Goal: Transaction & Acquisition: Purchase product/service

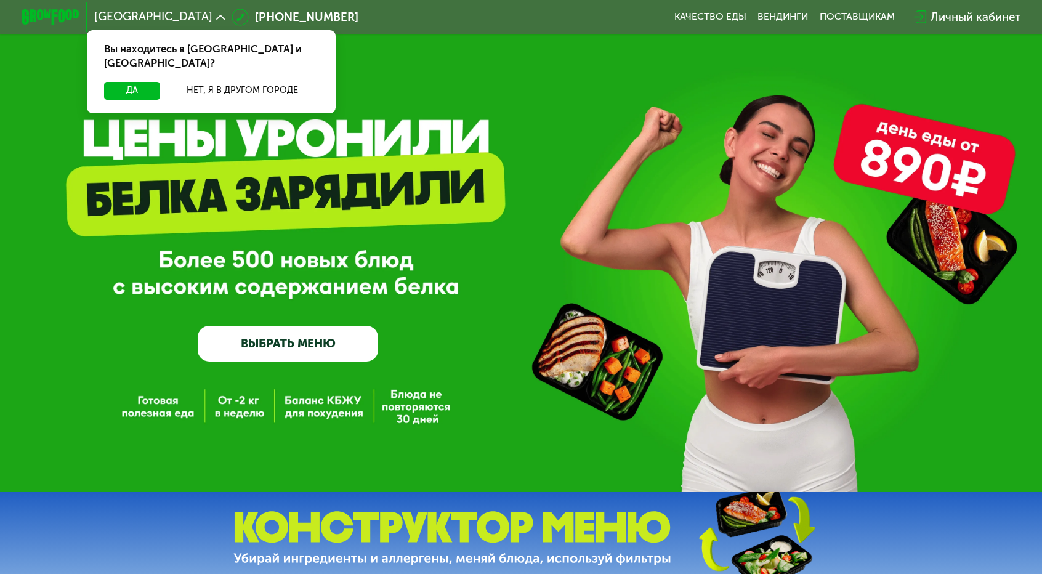
click at [308, 338] on link "ВЫБРАТЬ МЕНЮ" at bounding box center [288, 344] width 180 height 36
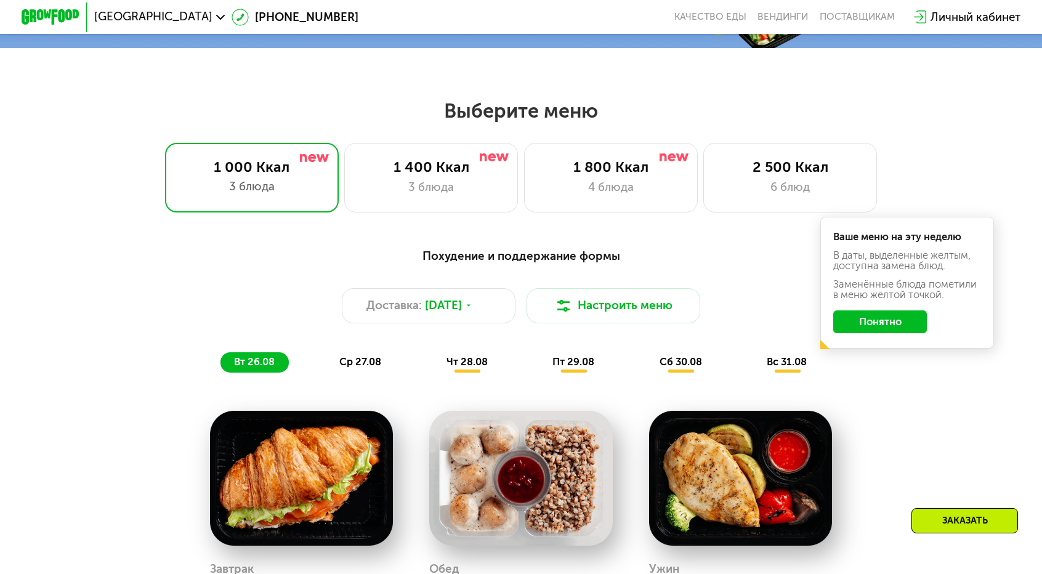
scroll to position [480, 0]
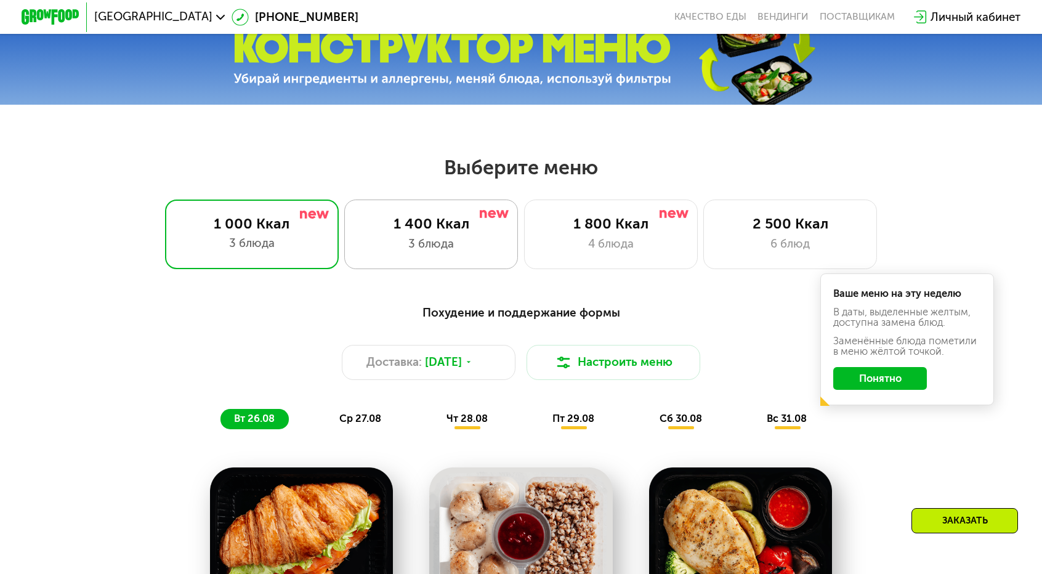
click at [446, 219] on div "1 400 Ккал" at bounding box center [431, 223] width 143 height 17
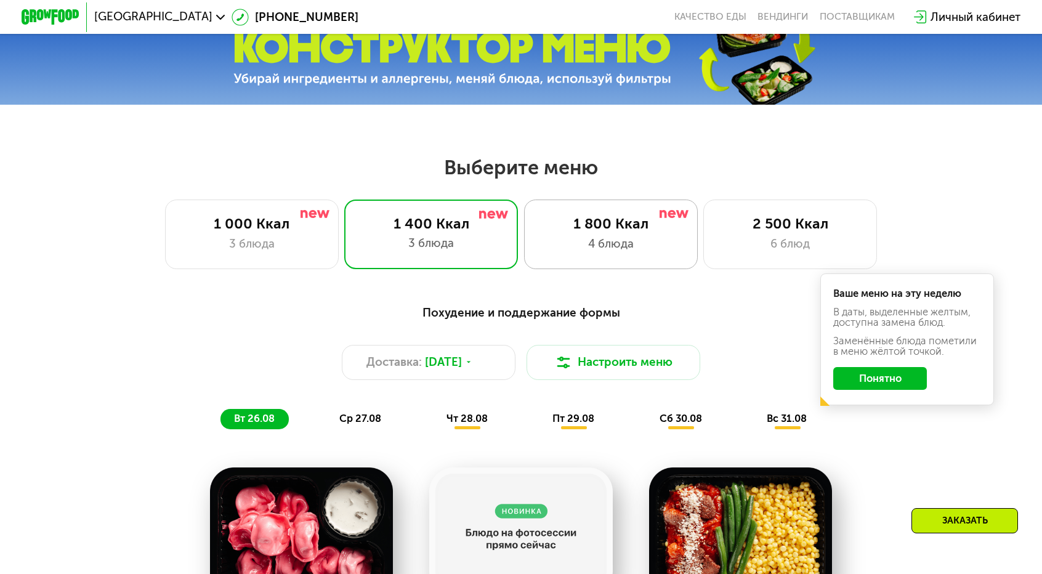
click at [587, 223] on div "1 800 Ккал" at bounding box center [610, 223] width 143 height 17
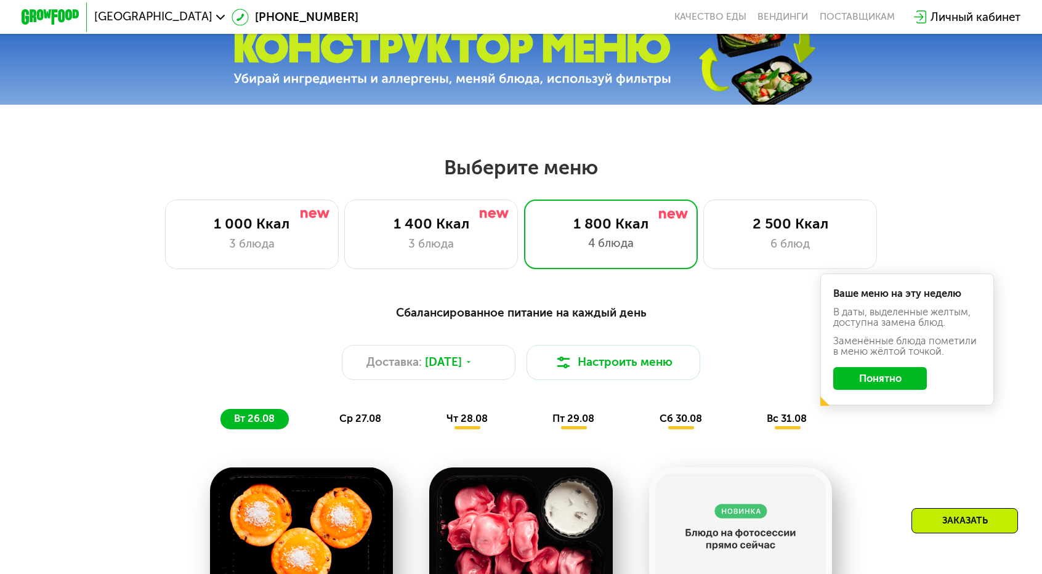
click at [836, 367] on button "Понятно" at bounding box center [879, 378] width 93 height 23
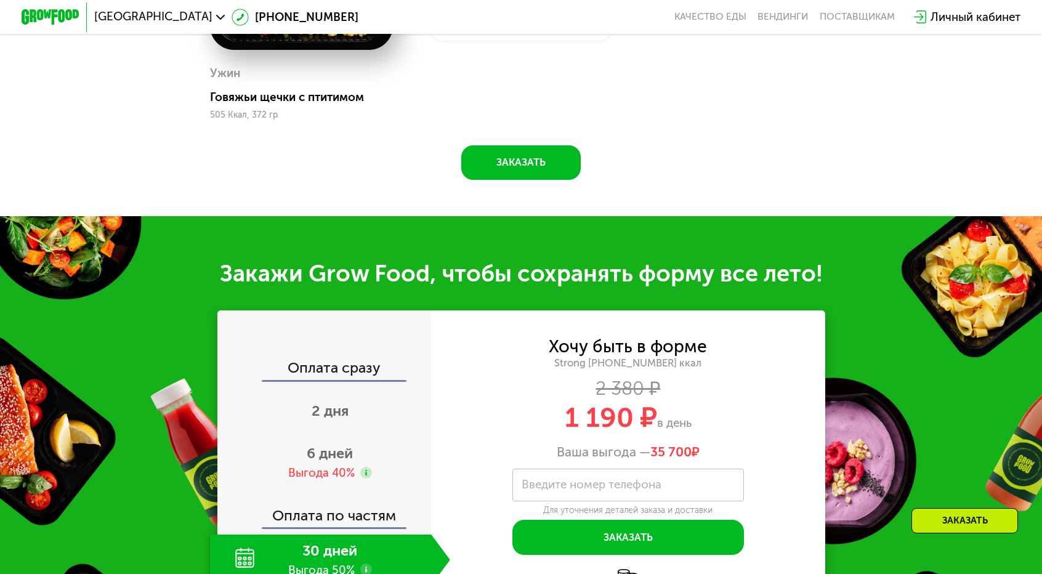
scroll to position [1280, 0]
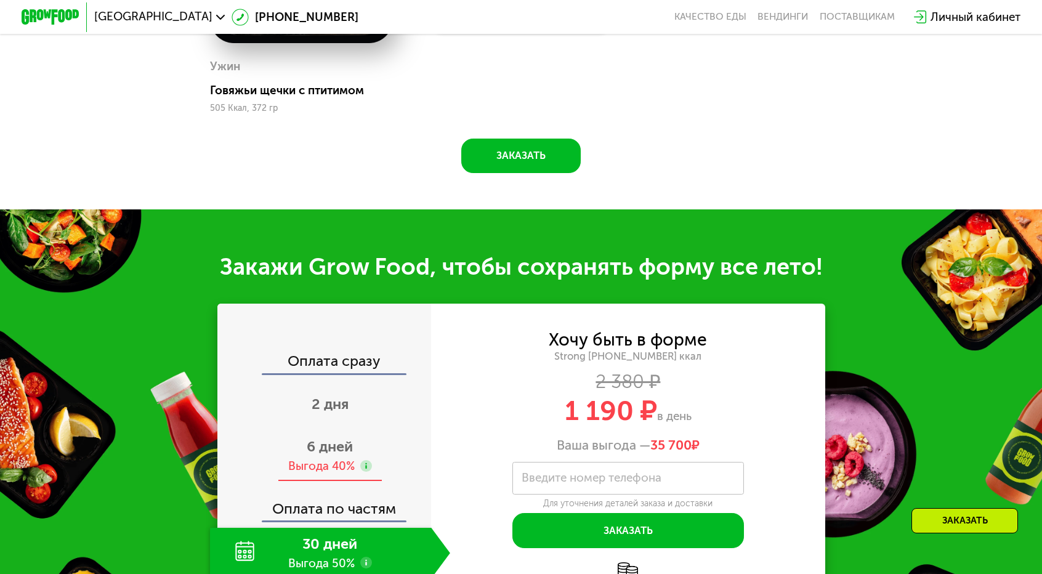
click at [372, 458] on div "Выгода 40%" at bounding box center [330, 466] width 84 height 16
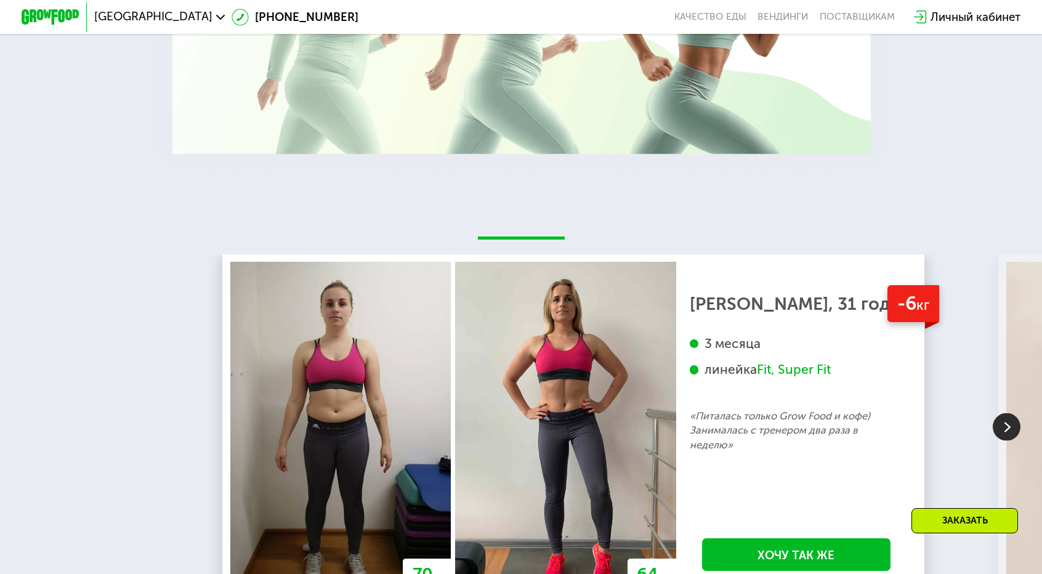
scroll to position [2265, 0]
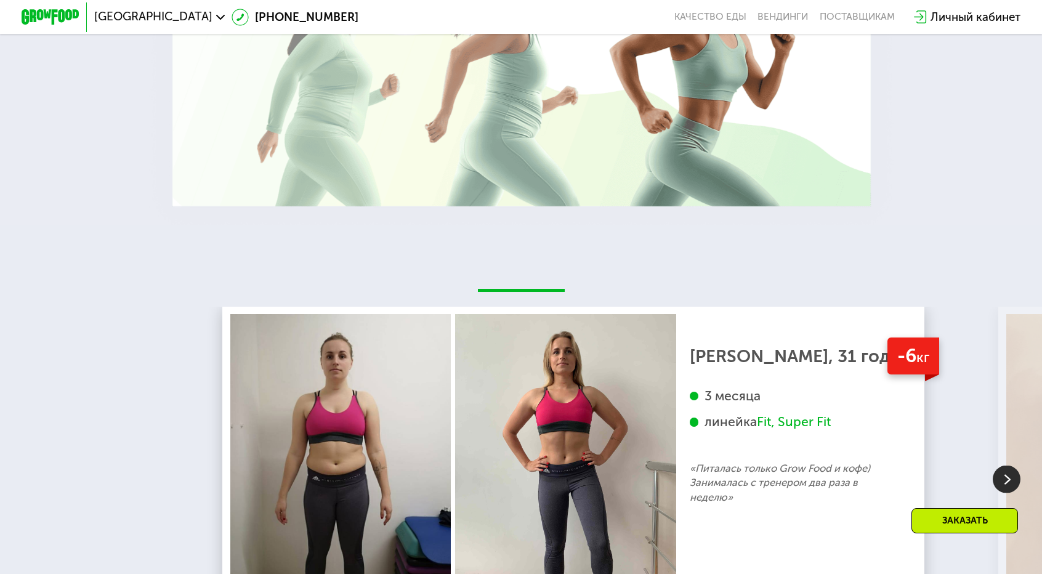
click at [216, 16] on icon at bounding box center [220, 17] width 9 height 9
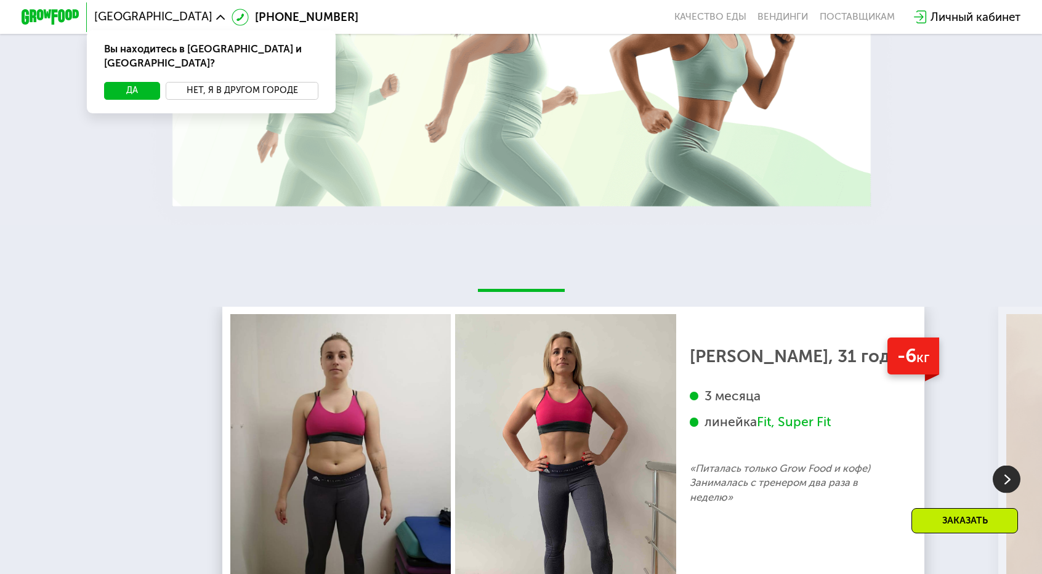
click at [282, 82] on button "Нет, я в другом городе" at bounding box center [242, 90] width 153 height 17
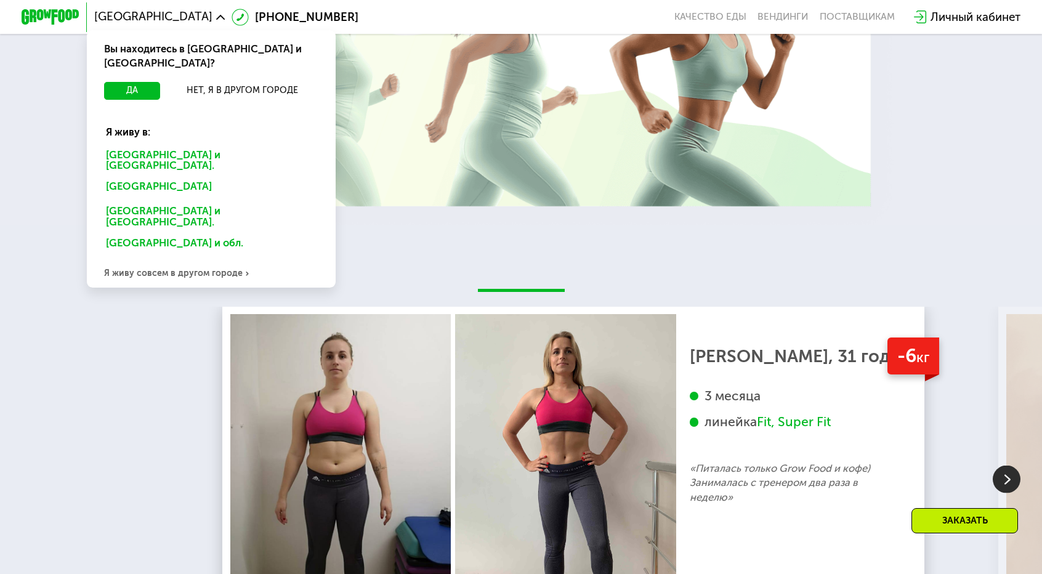
click at [229, 177] on div "Санкт-Петербурге и обл." at bounding box center [208, 188] width 226 height 23
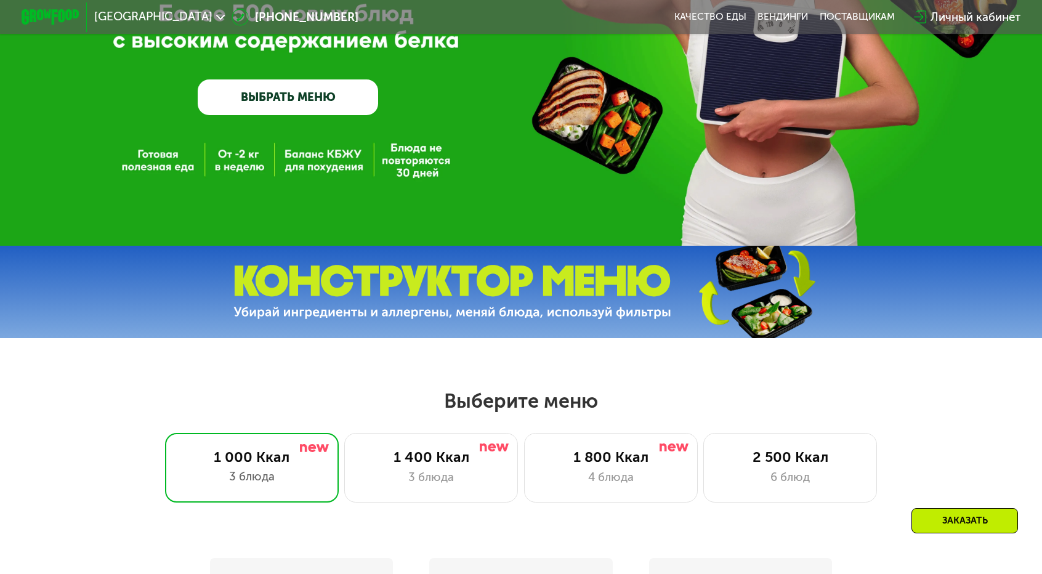
scroll to position [431, 0]
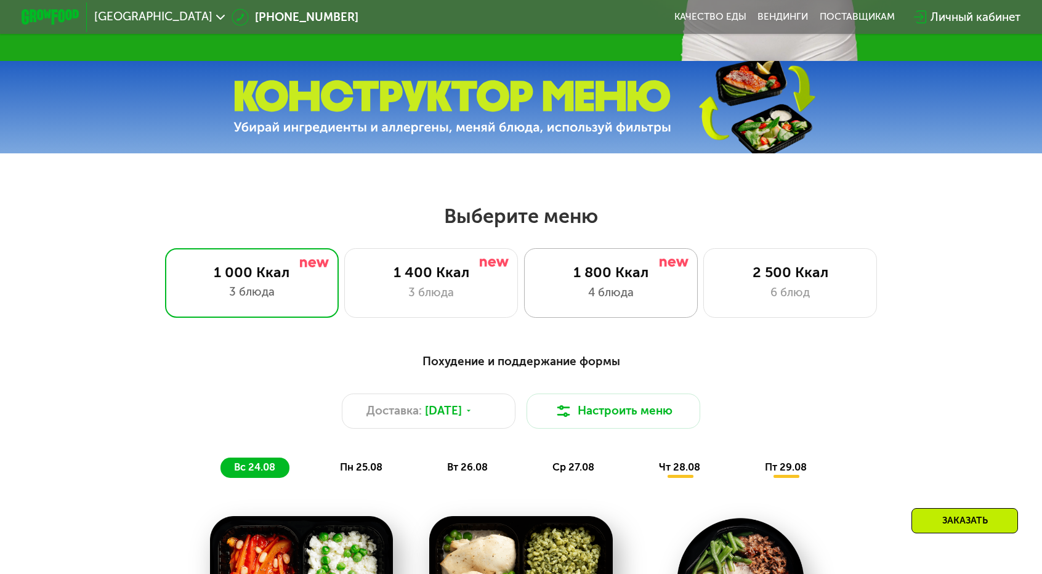
click at [596, 270] on div "1 800 Ккал" at bounding box center [610, 272] width 143 height 17
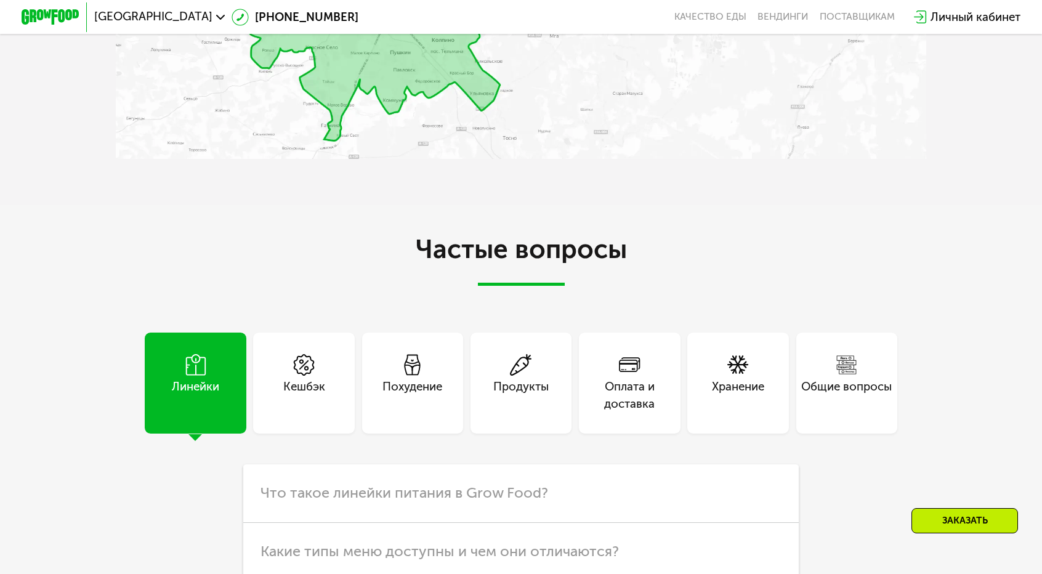
scroll to position [3246, 0]
